Goal: Task Accomplishment & Management: Complete application form

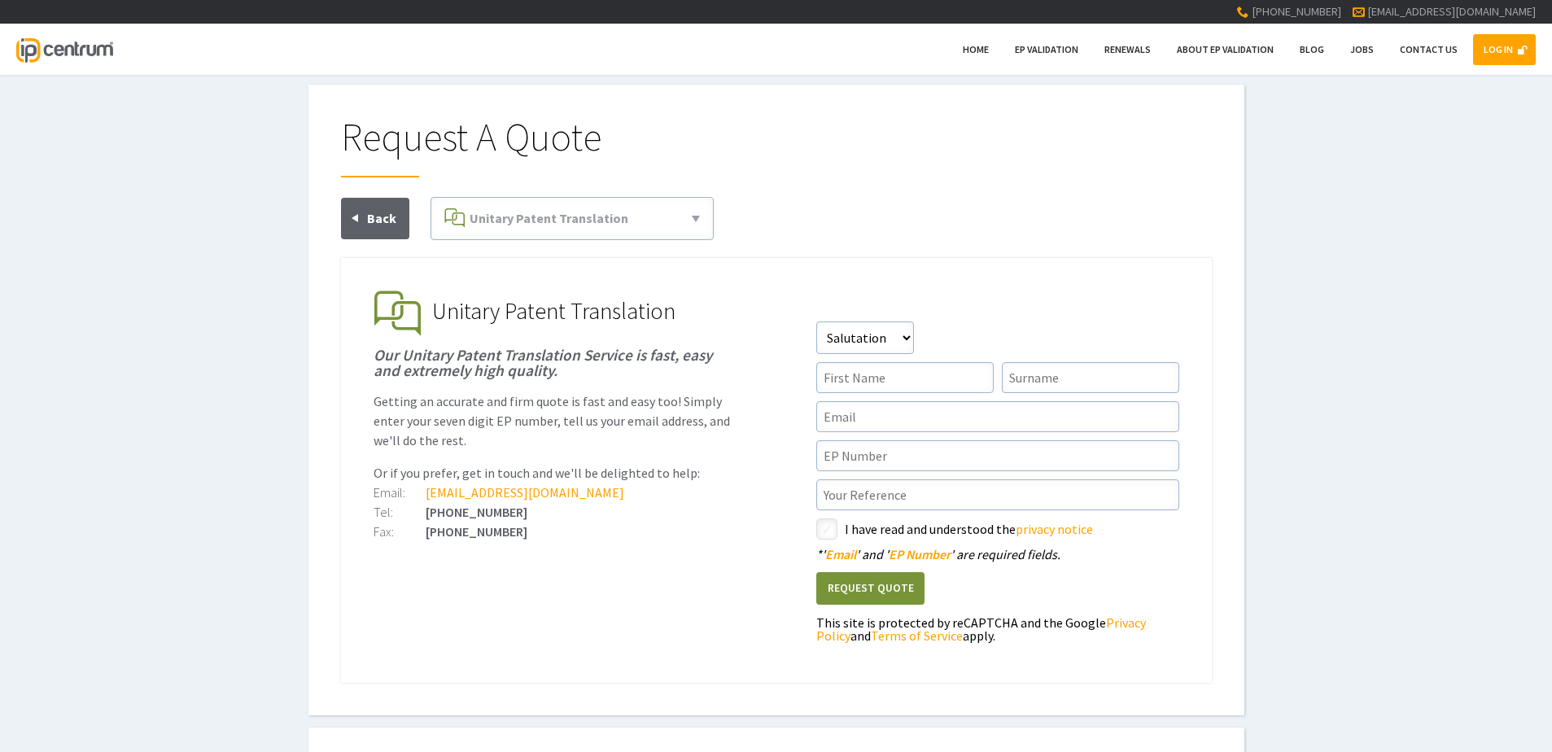
type input"] "[EMAIL_ADDRESS][DOMAIN_NAME]"
click at [1498, 40] on link "LOG IN" at bounding box center [1504, 49] width 63 height 31
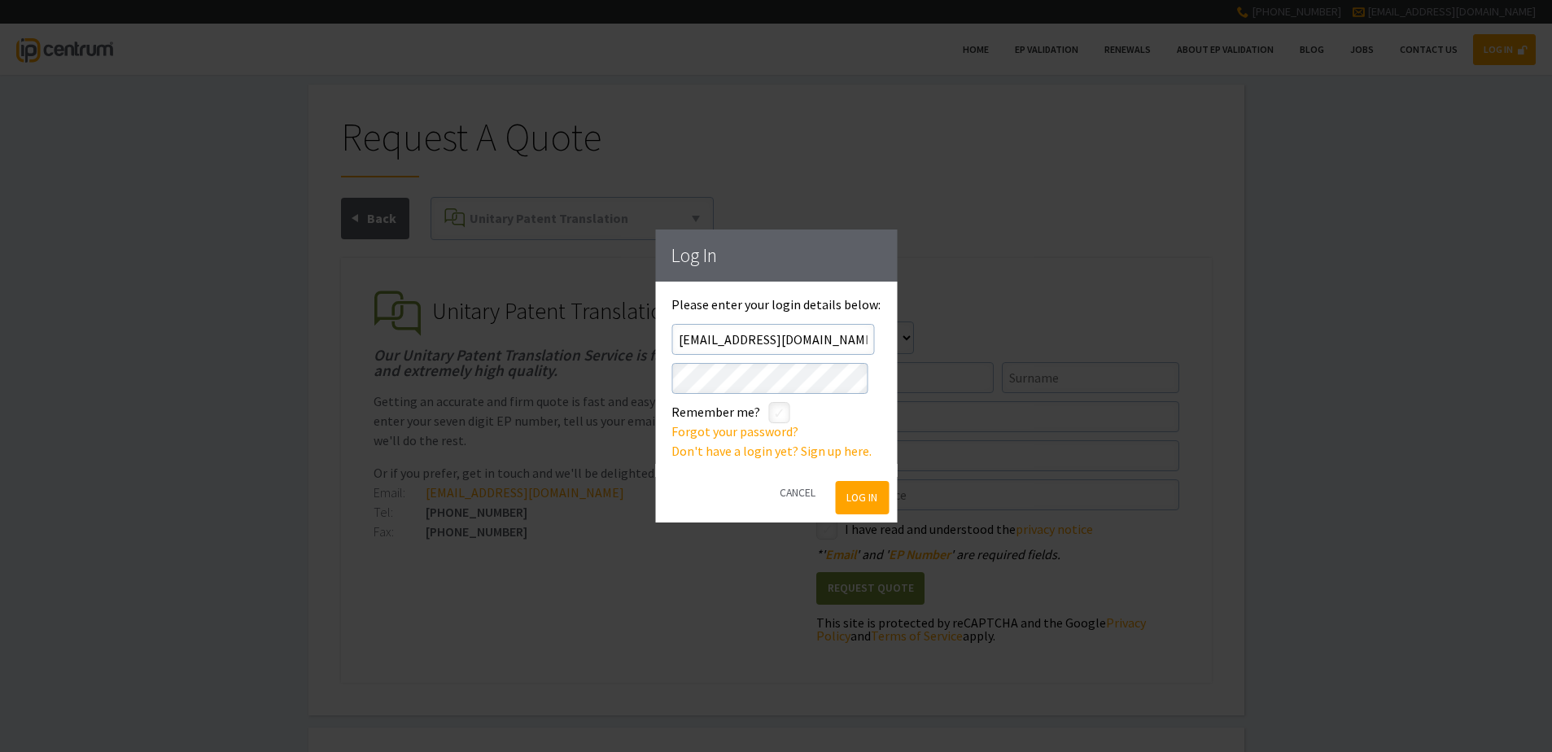
click at [780, 411] on input"] "checkbox" at bounding box center [781, 414] width 20 height 20
checkbox input"] "true"
click at [857, 500] on button "Log In" at bounding box center [862, 497] width 53 height 33
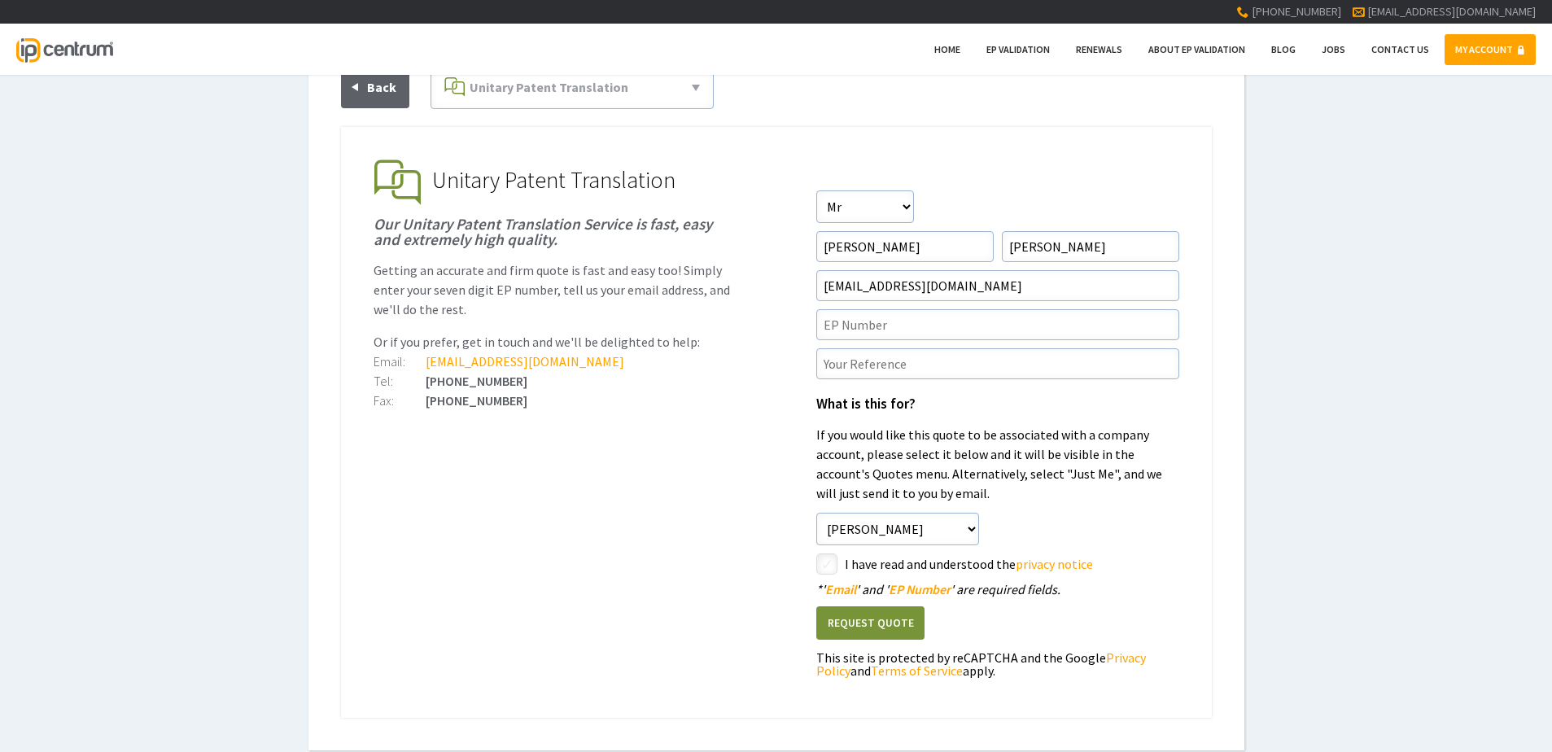
scroll to position [163, 0]
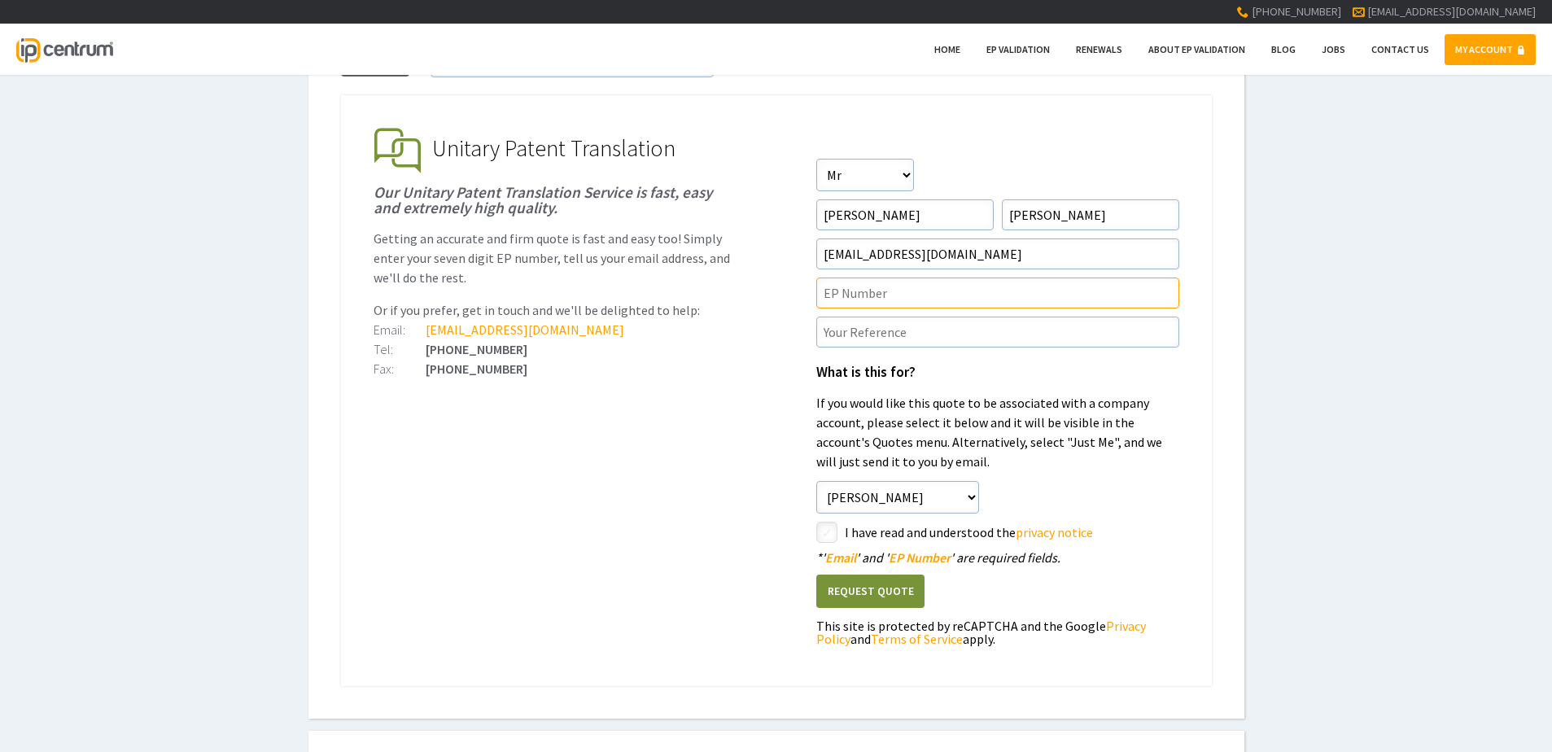
drag, startPoint x: 963, startPoint y: 296, endPoint x: 977, endPoint y: 294, distance: 14.9
click at [963, 295] on input"] "text" at bounding box center [997, 293] width 363 height 31
click at [851, 290] on input"] "text" at bounding box center [997, 293] width 363 height 31
paste input"] "3739896"
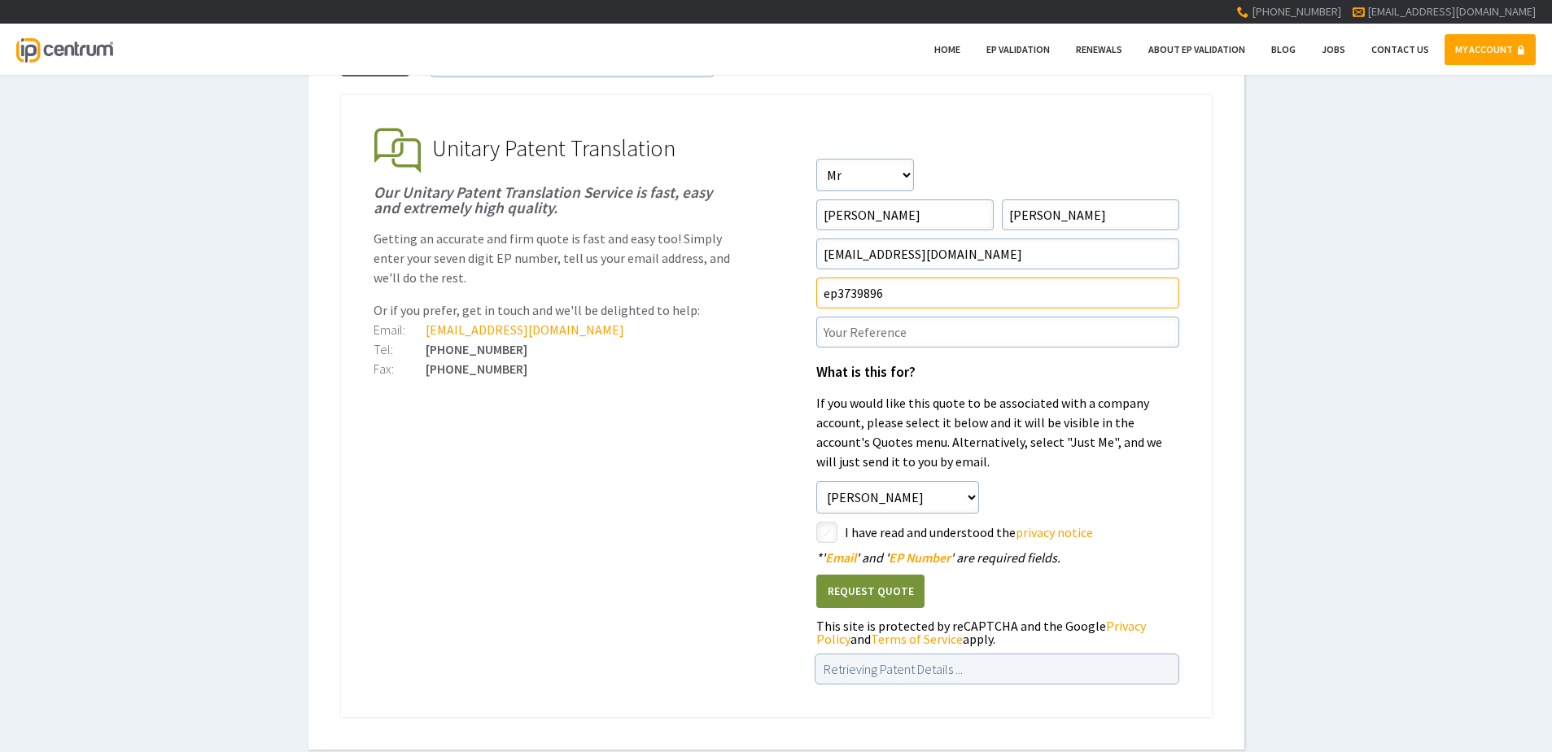
type input"] "ep3739896"
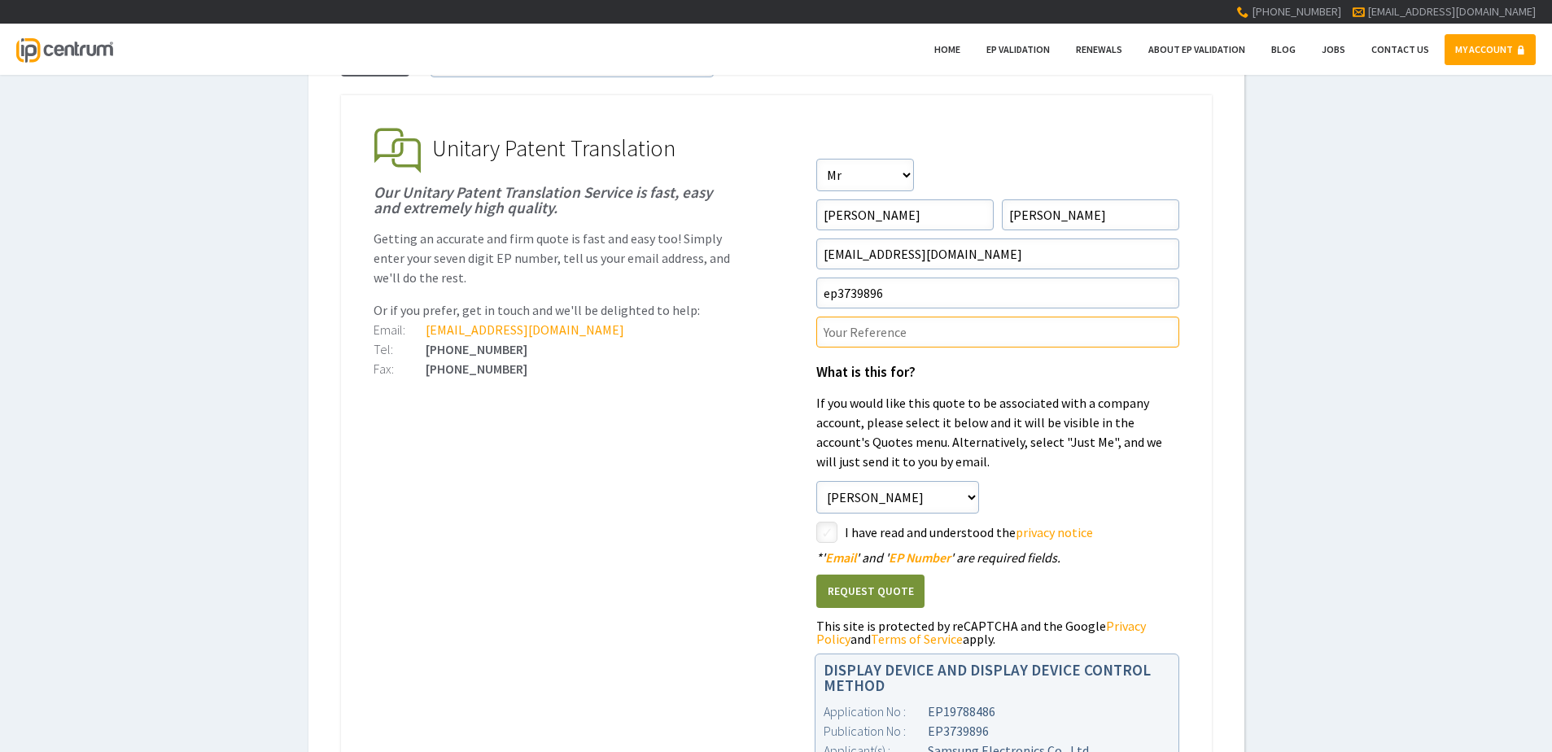
click at [874, 342] on input"] "text" at bounding box center [997, 332] width 363 height 31
paste input"] "P37743UP1V"
type input"] "P37743UP1V/IRJ"
click at [766, 454] on ul "EP Validation & Unitary Effect IP Centrum makes European Patent Validation and …" at bounding box center [776, 467] width 871 height 745
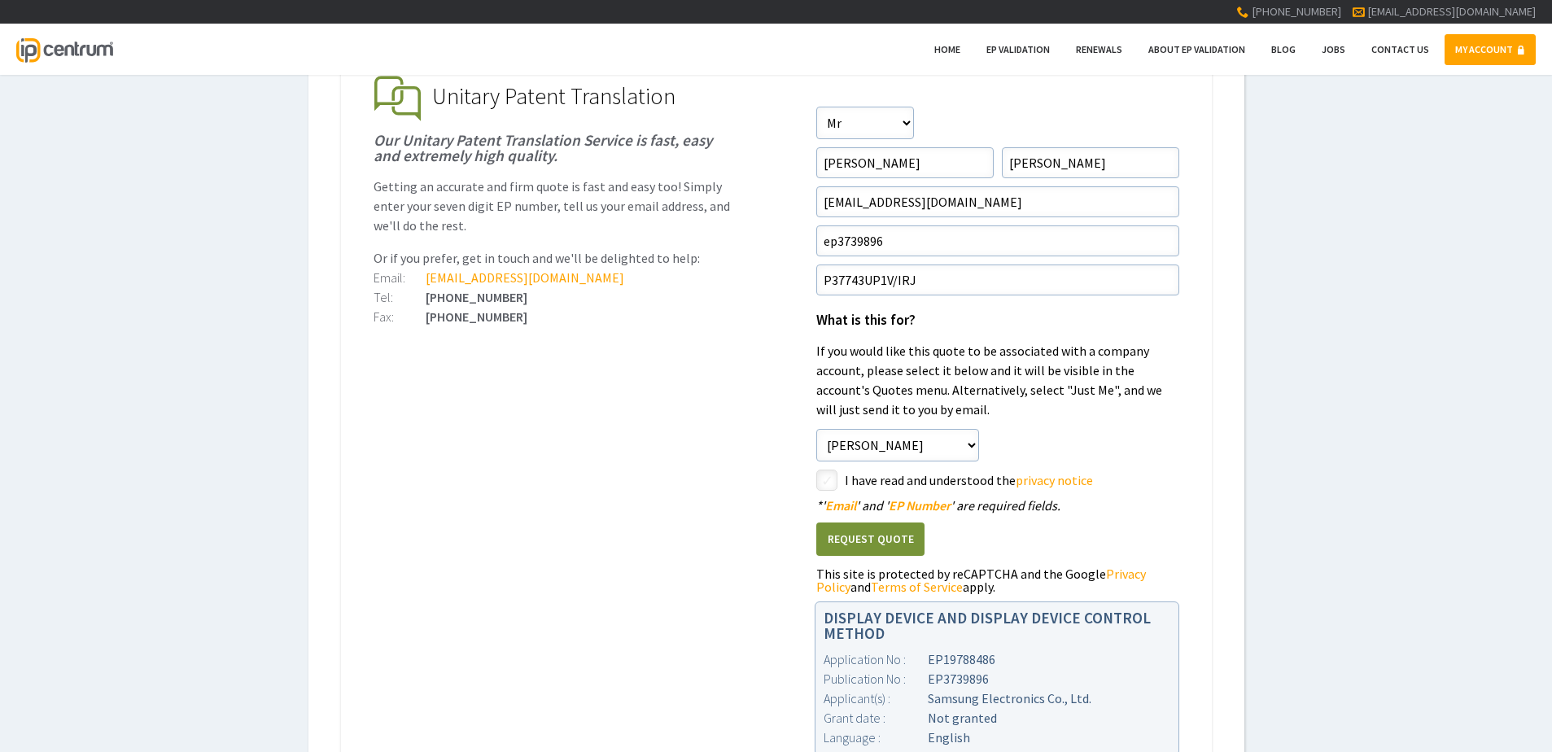
scroll to position [244, 0]
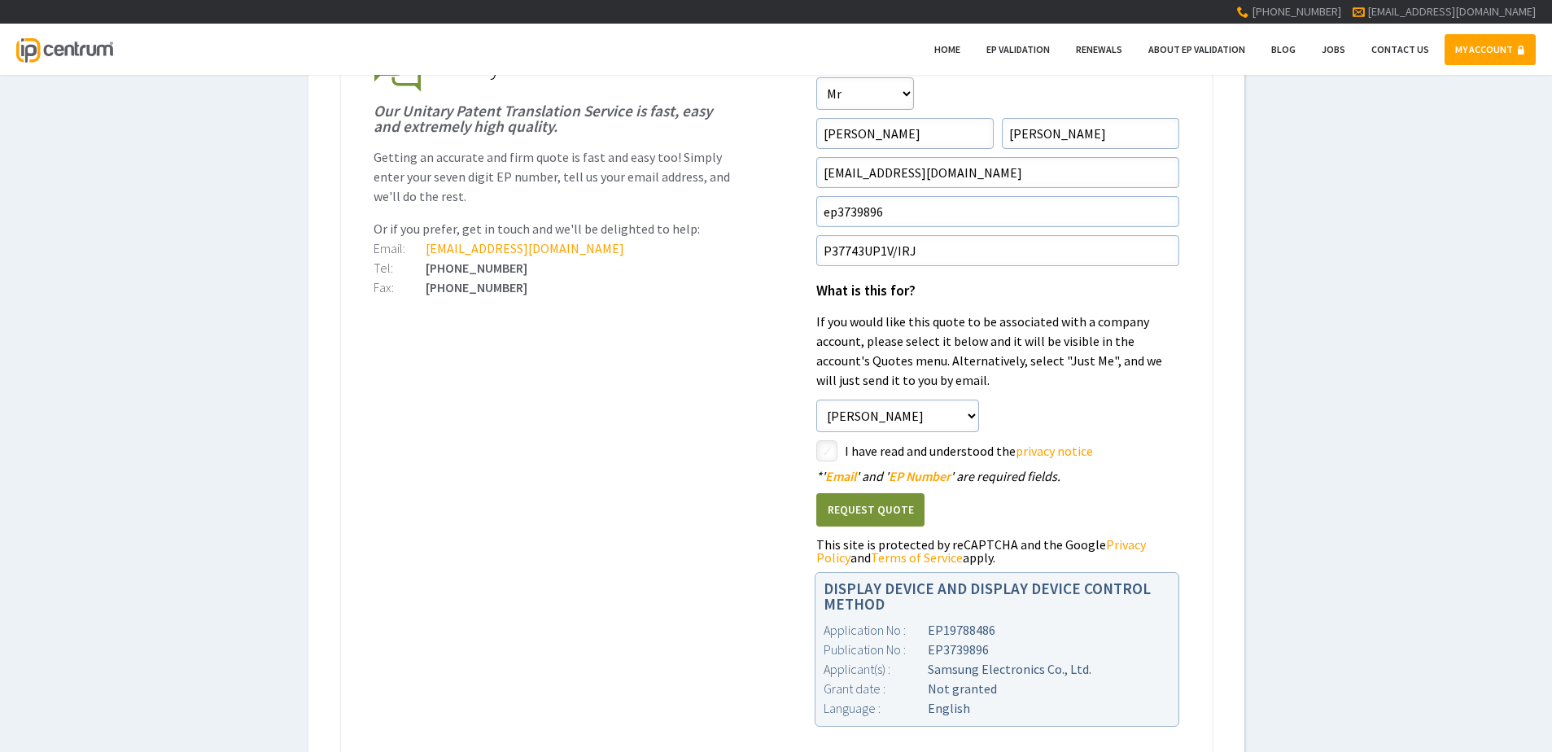
click at [828, 450] on input"] "checkbox" at bounding box center [830, 453] width 20 height 20
checkbox input"] "true"
click at [1387, 449] on div "Request A Quote EP Validation & Unitary Effect 71(3) Claims Translations Unitar…" at bounding box center [776, 315] width 1552 height 951
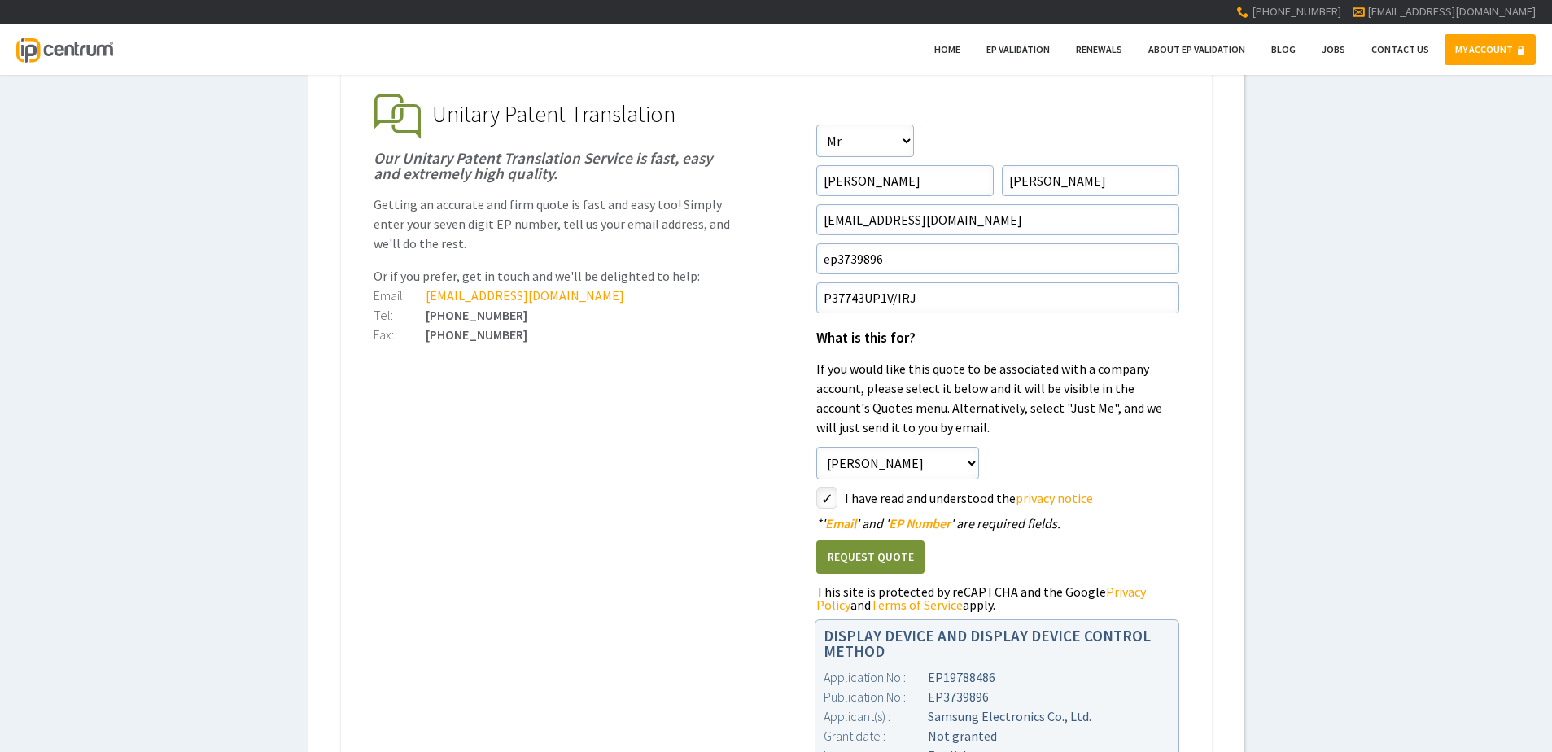
scroll to position [163, 0]
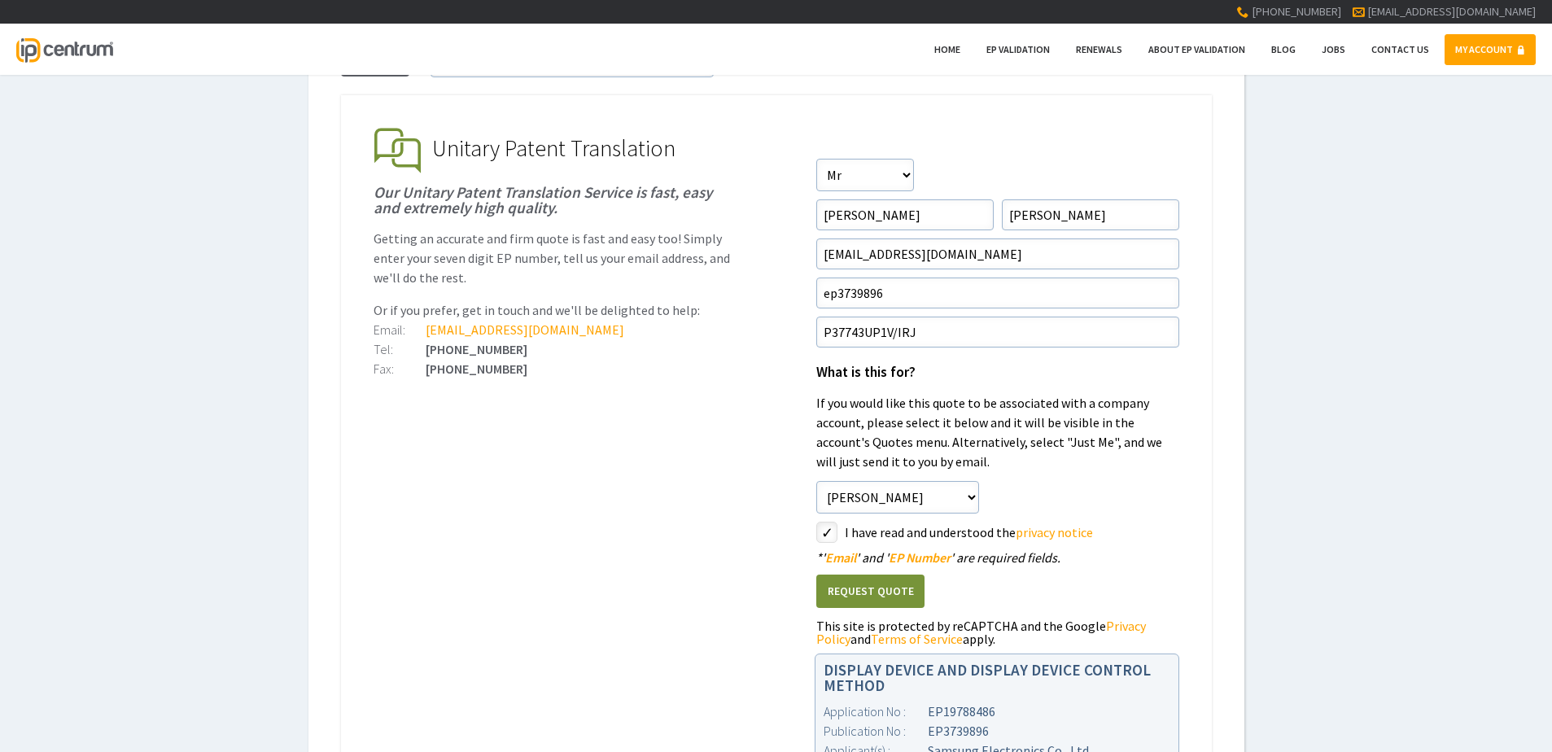
click at [876, 598] on button "Request Quote" at bounding box center [870, 591] width 108 height 33
